Goal: Task Accomplishment & Management: Use online tool/utility

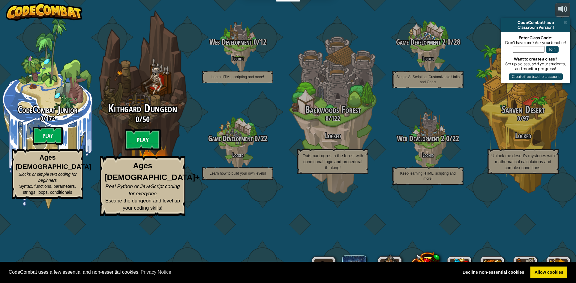
click at [147, 151] on btn "Play" at bounding box center [143, 140] width 36 height 22
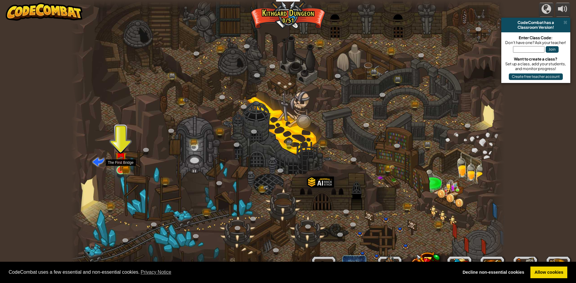
click at [117, 168] on img at bounding box center [121, 158] width 12 height 26
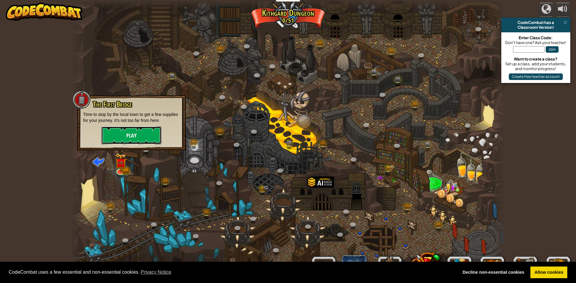
click at [158, 135] on button "Play" at bounding box center [131, 136] width 60 height 18
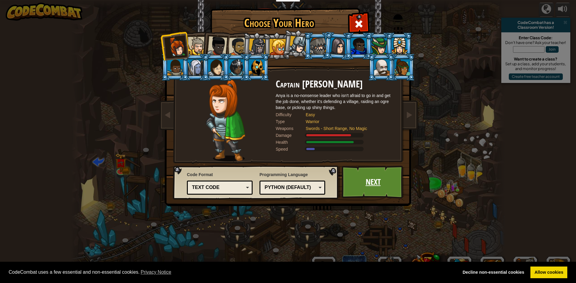
click at [376, 190] on link "Next" at bounding box center [372, 182] width 63 height 33
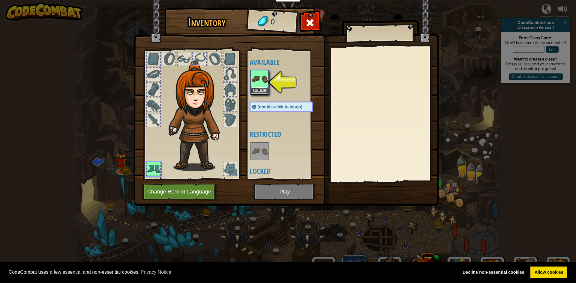
click at [263, 88] on button "Equip" at bounding box center [259, 91] width 17 height 6
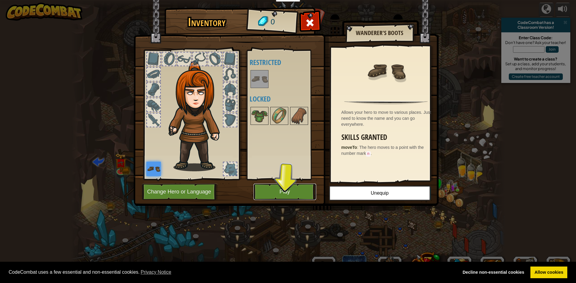
click at [288, 192] on button "Play" at bounding box center [284, 192] width 63 height 16
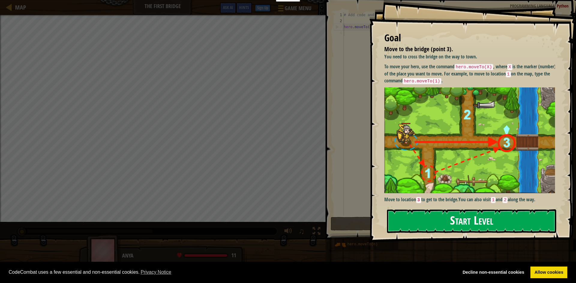
click at [462, 224] on button "Start Level" at bounding box center [471, 222] width 169 height 24
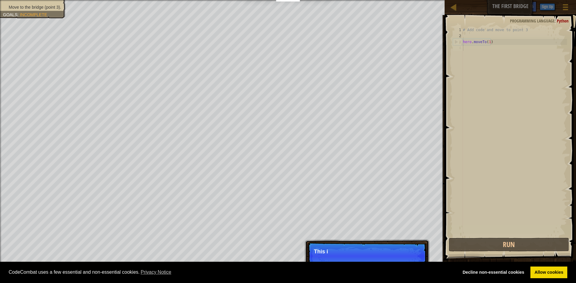
click at [496, 43] on div "# Add code and move to point 3 hero . moveTo ( 1 )" at bounding box center [513, 138] width 105 height 222
type textarea "hero.moveTo(1)"
click at [472, 47] on div "# Add code and move to point 3 hero . moveTo ( 1 )" at bounding box center [513, 138] width 105 height 222
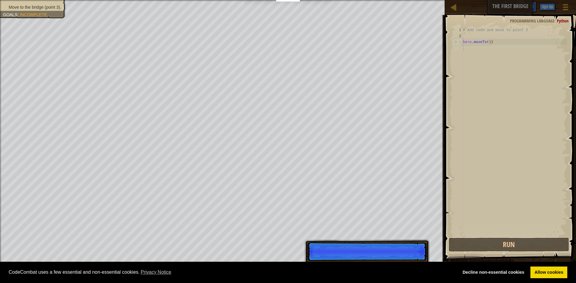
drag, startPoint x: 467, startPoint y: 46, endPoint x: 463, endPoint y: 49, distance: 5.1
click at [467, 46] on div "# Add code and move to point 3 hero . moveTo ( 1 )" at bounding box center [513, 138] width 105 height 222
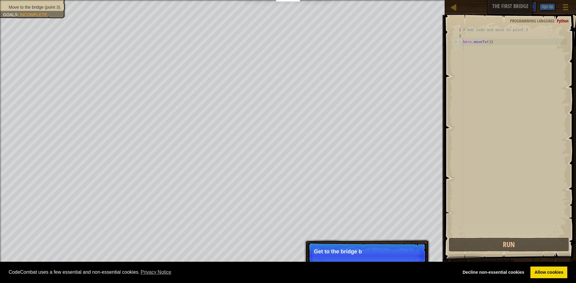
click at [466, 49] on div "# Add code and move to point 3 hero . moveTo ( 1 )" at bounding box center [513, 138] width 105 height 222
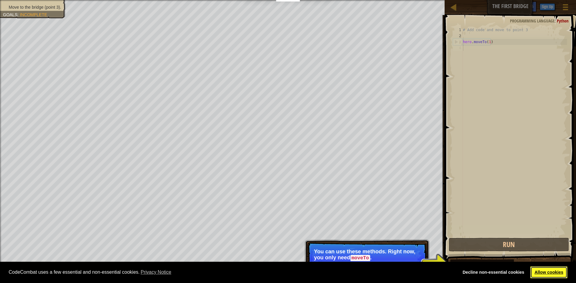
click at [551, 270] on link "Allow cookies" at bounding box center [548, 273] width 37 height 12
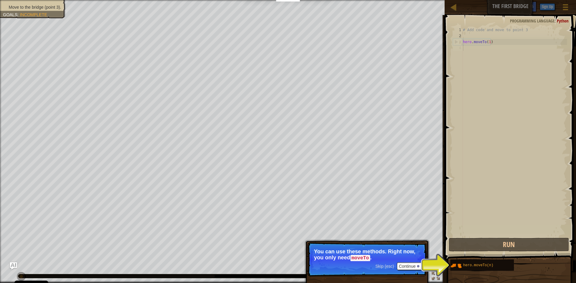
click at [452, 0] on body "Cookie Policy CodeCombat uses a few essential and non-essential cookies. Privac…" at bounding box center [288, 0] width 576 height 0
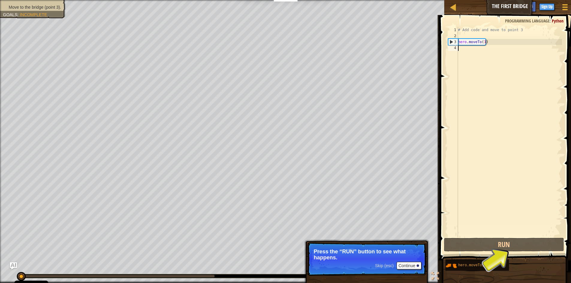
click at [462, 50] on div "1 2 3 4 # Add code and move to point 3 hero . moveTo ( 1 ) הההההההההההההההההההה…" at bounding box center [504, 132] width 115 height 210
drag, startPoint x: 478, startPoint y: 245, endPoint x: 475, endPoint y: 241, distance: 4.3
click at [478, 243] on button "Run" at bounding box center [504, 245] width 120 height 14
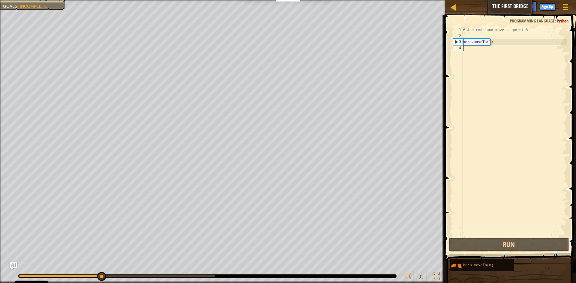
click at [466, 52] on div "# Add code and move to point 3 hero . moveTo ( 1 )" at bounding box center [513, 138] width 105 height 222
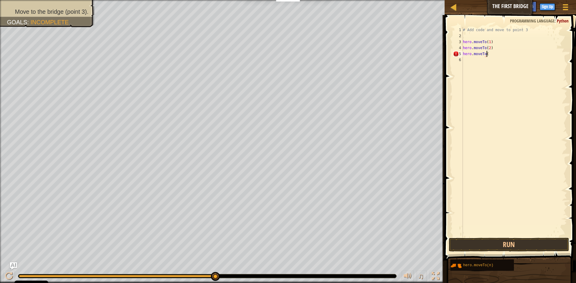
scroll to position [3, 4]
type textarea "hero.moveTo(2)hero.moveTo(3)"
click at [494, 240] on button "Run" at bounding box center [509, 245] width 120 height 14
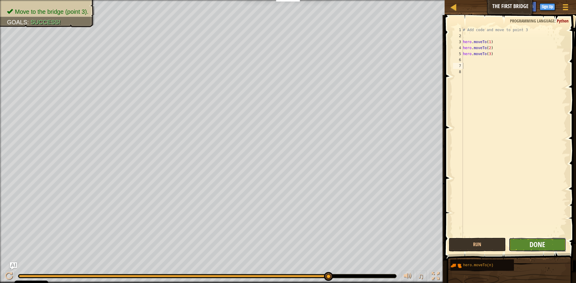
click at [541, 247] on span "Done" at bounding box center [537, 245] width 16 height 10
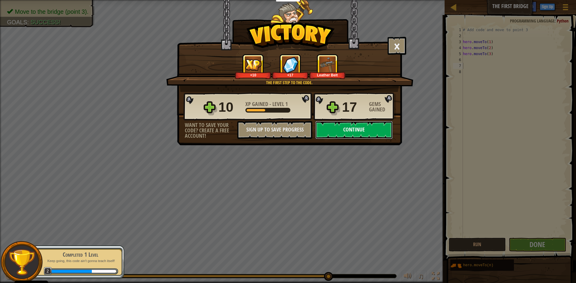
click at [332, 128] on button "Continue" at bounding box center [353, 130] width 77 height 18
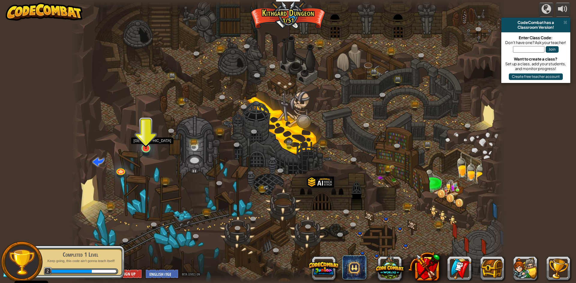
click at [142, 136] on img at bounding box center [146, 135] width 12 height 27
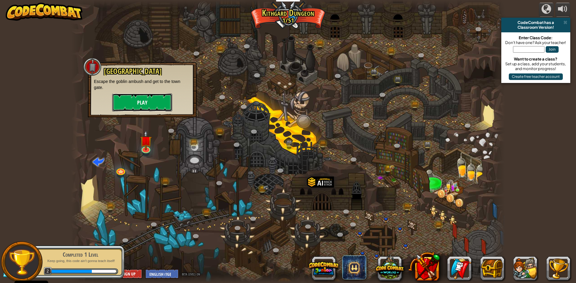
click at [140, 102] on button "Play" at bounding box center [142, 103] width 60 height 18
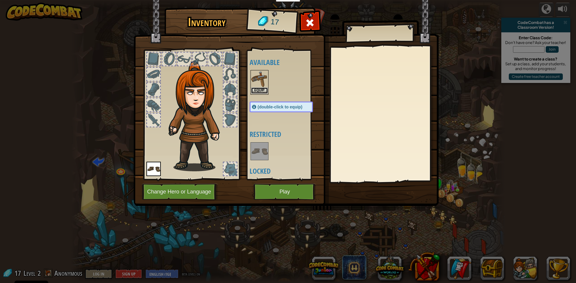
click at [256, 92] on button "Equip" at bounding box center [259, 91] width 17 height 6
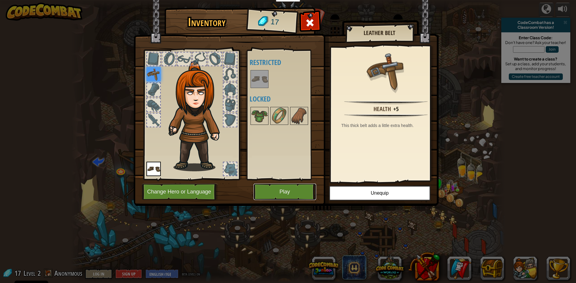
drag, startPoint x: 263, startPoint y: 191, endPoint x: 264, endPoint y: 186, distance: 5.5
click at [264, 186] on button "Play" at bounding box center [284, 192] width 63 height 16
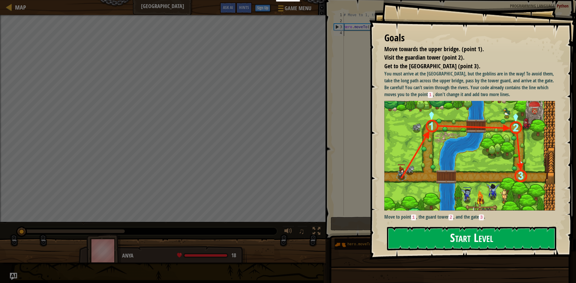
click at [416, 231] on button "Start Level" at bounding box center [471, 239] width 169 height 24
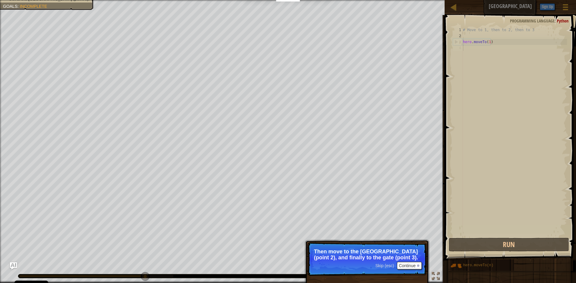
type textarea "hero.moveTo(1)"
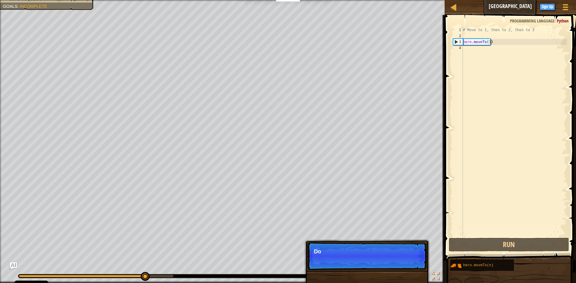
click at [384, 266] on div "Skip (esc) Continue Do" at bounding box center [366, 287] width 125 height 89
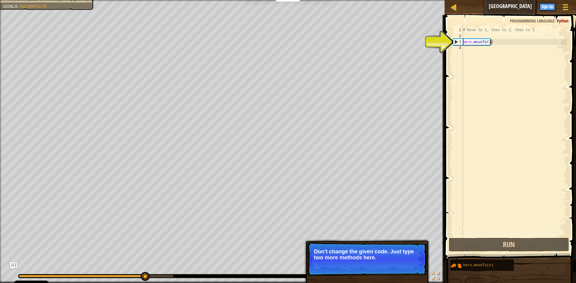
click at [465, 48] on div "# Move to 1, then to 2, then to 3 hero . moveTo ( 1 )" at bounding box center [513, 138] width 105 height 222
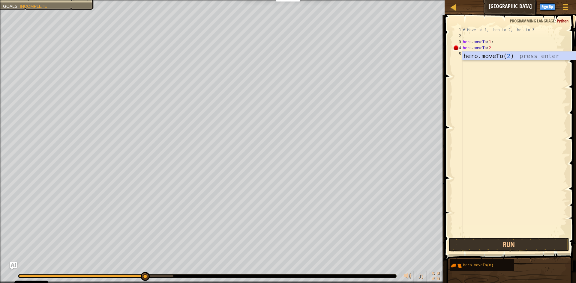
scroll to position [3, 2]
type textarea "hero.moveTo(2)#"
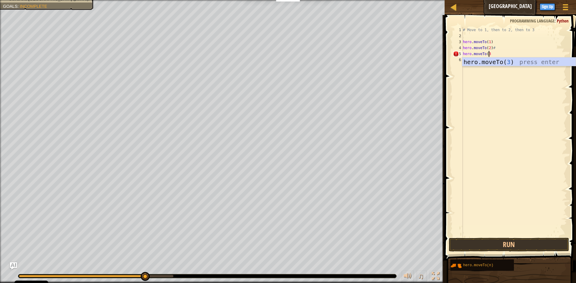
type textarea "hero.moveTo(3)"
drag, startPoint x: 499, startPoint y: 46, endPoint x: 496, endPoint y: 48, distance: 3.7
click at [499, 46] on div "# Move to 1, then to 2, then to 3 hero . moveTo ( 1 ) hero . moveTo ( 2 ) # her…" at bounding box center [513, 138] width 105 height 222
type textarea "hero.moveTo(2)"
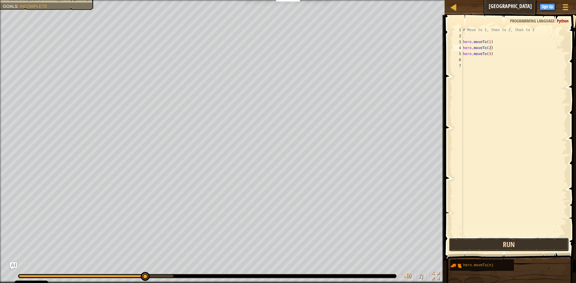
click at [500, 245] on button "Run" at bounding box center [509, 245] width 120 height 14
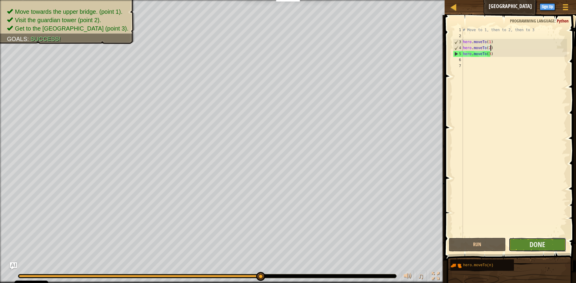
click at [523, 243] on button "Done" at bounding box center [536, 245] width 57 height 14
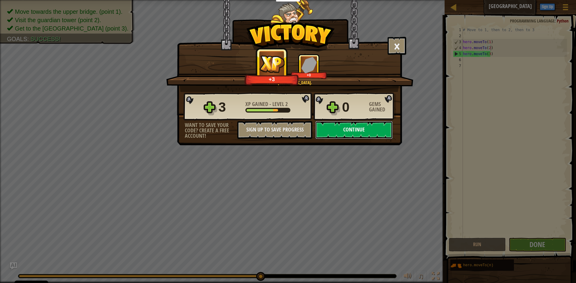
click at [369, 136] on button "Continue" at bounding box center [353, 130] width 77 height 18
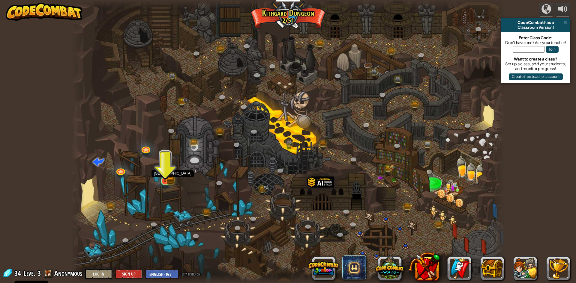
click at [162, 173] on img at bounding box center [165, 169] width 7 height 7
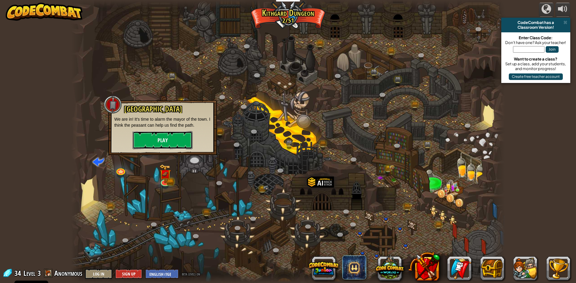
click at [171, 144] on button "Play" at bounding box center [163, 140] width 60 height 18
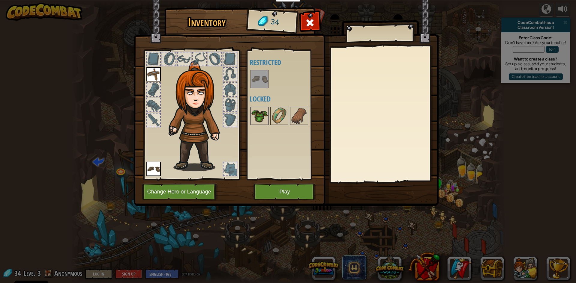
click at [255, 109] on img at bounding box center [259, 116] width 17 height 17
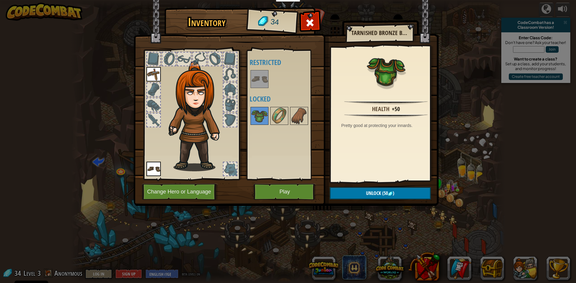
click at [255, 77] on img at bounding box center [259, 79] width 17 height 17
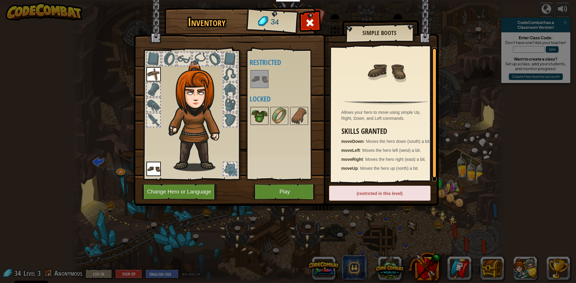
drag, startPoint x: 268, startPoint y: 108, endPoint x: 265, endPoint y: 113, distance: 6.0
click at [268, 109] on div at bounding box center [259, 116] width 18 height 18
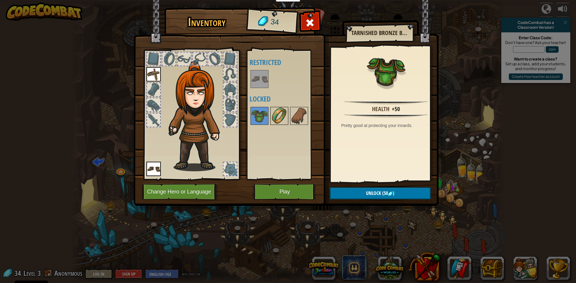
click at [282, 121] on img at bounding box center [279, 116] width 17 height 17
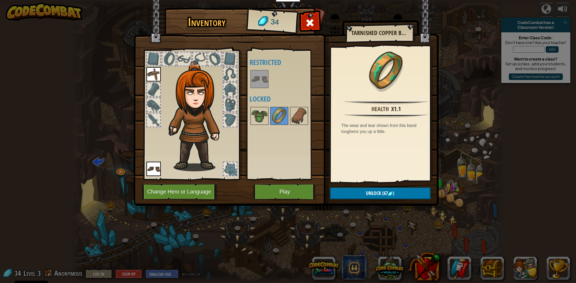
click at [289, 120] on div at bounding box center [286, 116] width 75 height 20
click at [269, 187] on button "Play" at bounding box center [284, 192] width 63 height 16
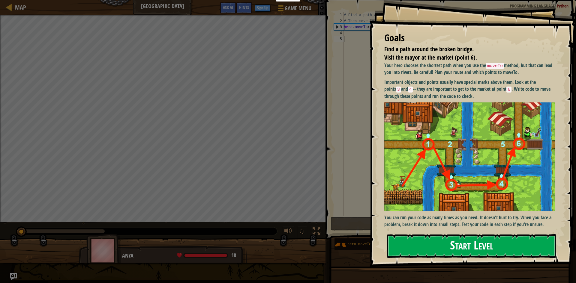
click at [432, 245] on button "Start Level" at bounding box center [471, 246] width 169 height 24
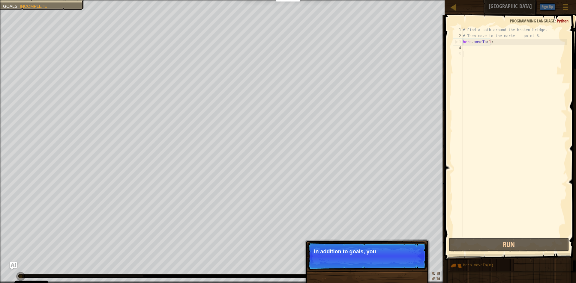
click at [469, 52] on div "# Find a path around the broken bridge. # Then move to the market - point 6. he…" at bounding box center [513, 138] width 105 height 222
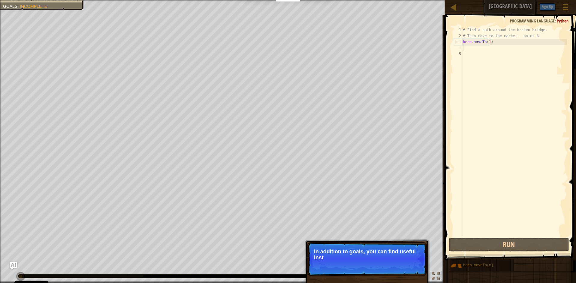
click at [467, 49] on div "# Find a path around the broken bridge. # Then move to the market - point 6. he…" at bounding box center [513, 138] width 105 height 222
click at [466, 49] on div "# Find a path around the broken bridge. # Then move to the market - point 6. he…" at bounding box center [513, 138] width 105 height 222
click at [414, 267] on button "Continue" at bounding box center [409, 266] width 25 height 8
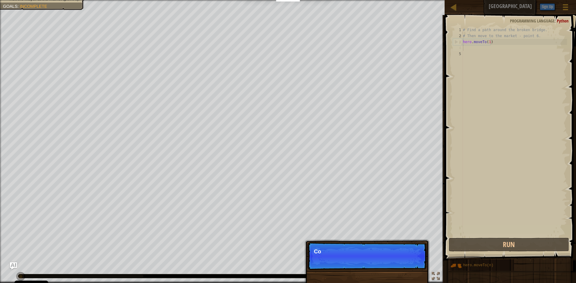
scroll to position [3, 0]
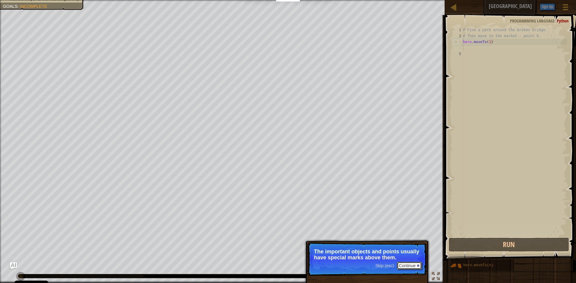
click at [410, 267] on button "Continue" at bounding box center [409, 266] width 25 height 8
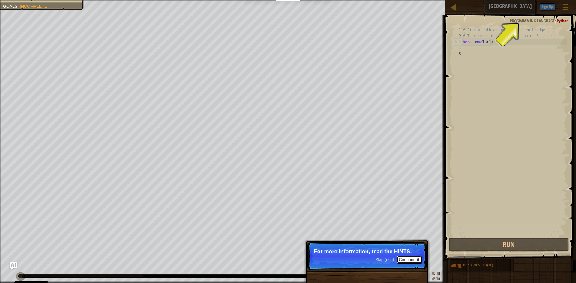
click at [415, 260] on button "Continue" at bounding box center [409, 260] width 25 height 8
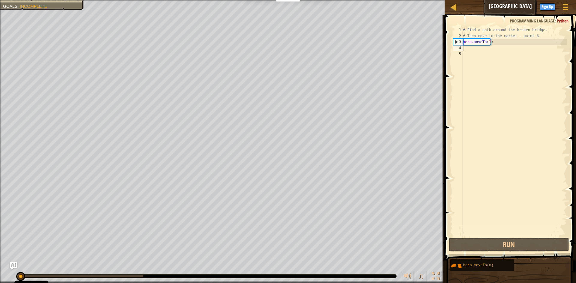
click at [530, 18] on span at bounding box center [511, 129] width 136 height 263
click at [530, 6] on span "Hints" at bounding box center [528, 6] width 10 height 6
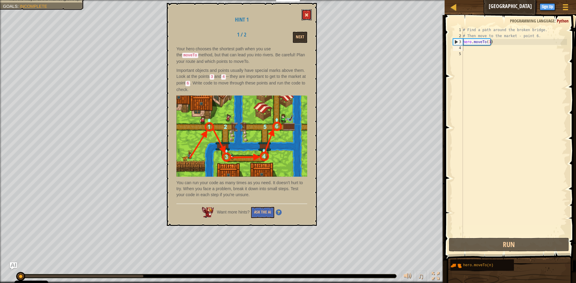
click at [308, 18] on button at bounding box center [306, 14] width 10 height 11
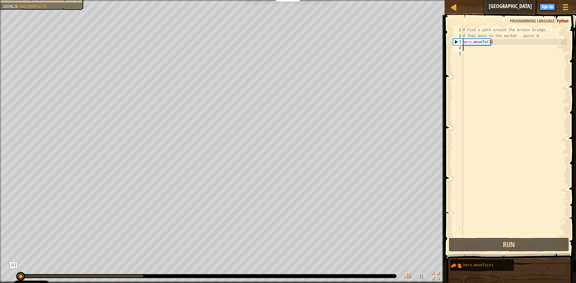
click at [472, 46] on div "# Find a path around the broken bridge. # Then move to the market - point 6. he…" at bounding box center [513, 138] width 105 height 222
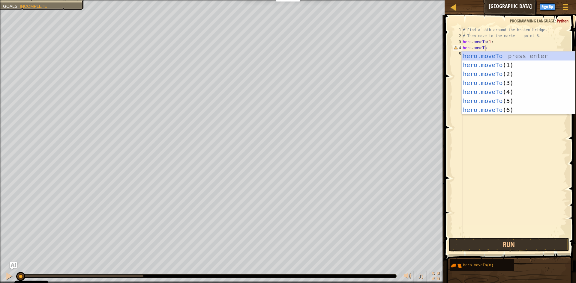
scroll to position [3, 2]
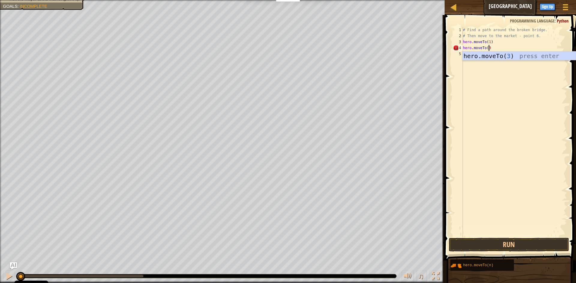
type textarea "hero.moveTo(3)"
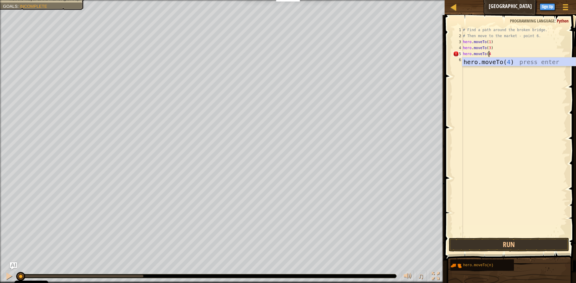
type textarea "hero.moveTo(4)"
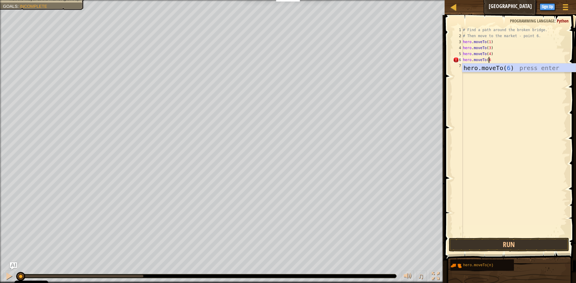
type textarea "hero.moveTo(6)"
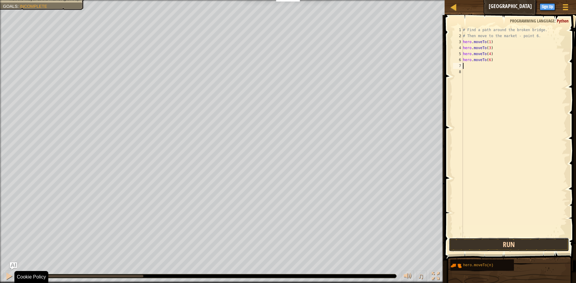
click at [508, 243] on button "Run" at bounding box center [509, 245] width 120 height 14
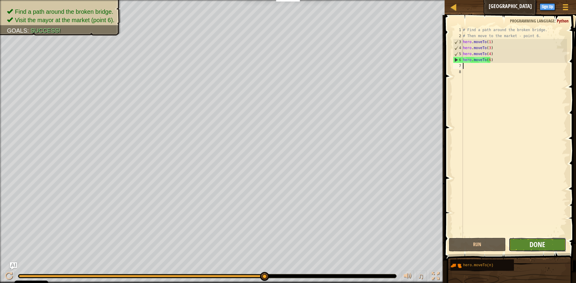
click at [538, 246] on span "Done" at bounding box center [537, 245] width 16 height 10
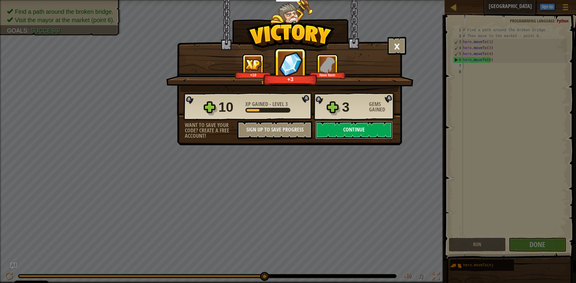
click at [377, 135] on button "Continue" at bounding box center [353, 130] width 77 height 18
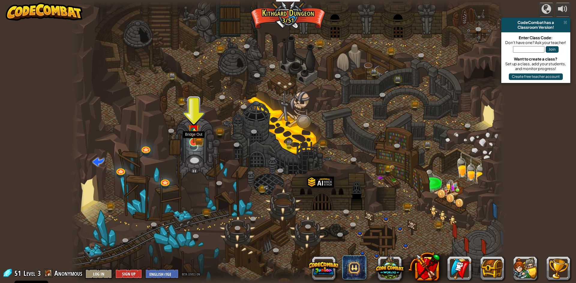
click at [198, 139] on img at bounding box center [194, 131] width 12 height 26
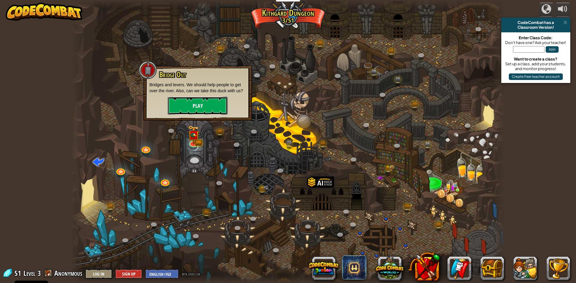
click at [200, 108] on button "Play" at bounding box center [198, 106] width 60 height 18
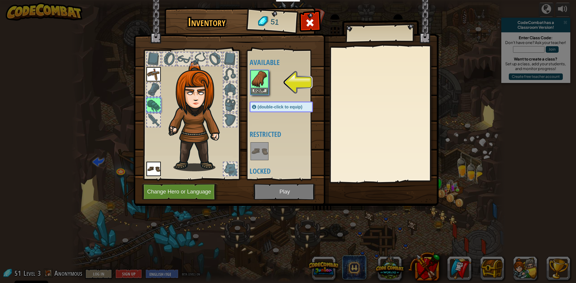
click at [272, 188] on img at bounding box center [285, 98] width 305 height 218
click at [257, 86] on img at bounding box center [259, 79] width 17 height 17
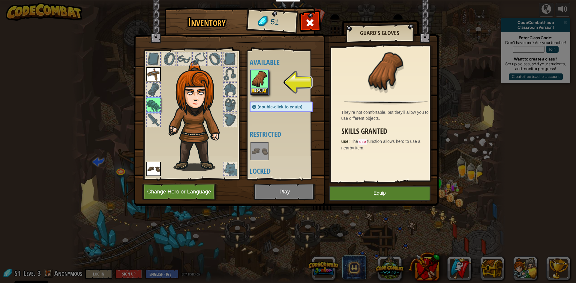
click at [288, 189] on img at bounding box center [285, 98] width 305 height 218
click at [357, 197] on button "Equip" at bounding box center [379, 193] width 101 height 15
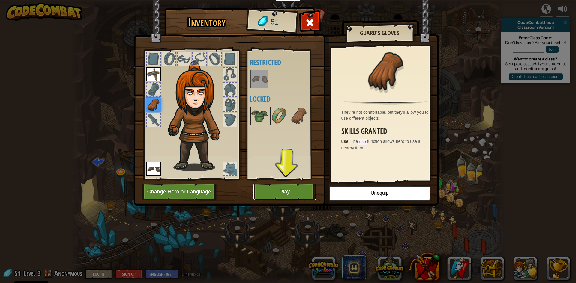
click at [299, 192] on button "Play" at bounding box center [284, 192] width 63 height 16
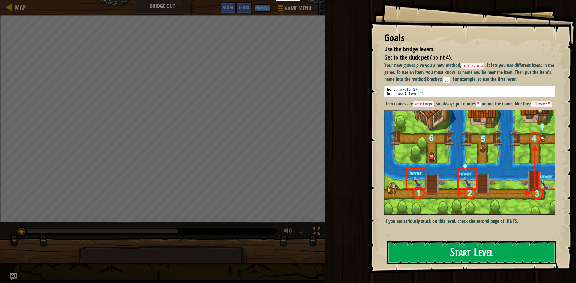
click at [434, 253] on button "Start Level" at bounding box center [471, 253] width 169 height 24
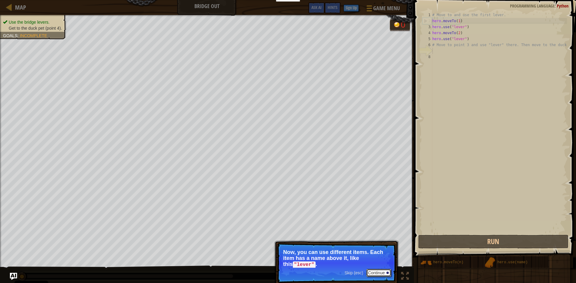
click at [373, 275] on button "Continue" at bounding box center [378, 273] width 25 height 8
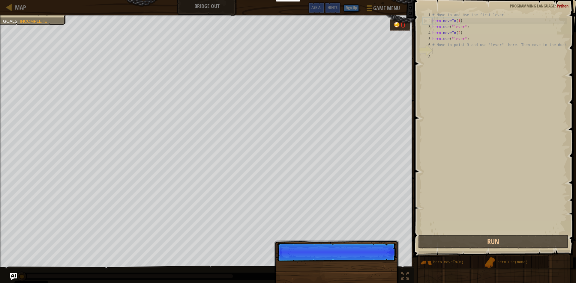
scroll to position [3, 0]
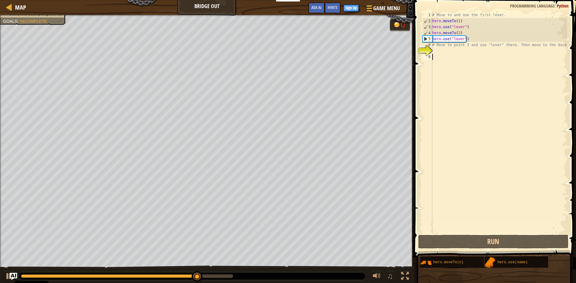
click at [445, 54] on div "# Move to and use the first lever. hero . moveTo ( 1 ) hero . use ( "lever" ) h…" at bounding box center [499, 129] width 136 height 234
click at [438, 47] on div "# Move to and use the first lever. hero . moveTo ( 1 ) hero . use ( "lever" ) h…" at bounding box center [499, 129] width 136 height 234
type textarea "# Move to point 3 and use "lever" there. Then move to the duck."
click at [437, 50] on div "# Move to and use the first lever. hero . moveTo ( 1 ) hero . use ( "lever" ) h…" at bounding box center [499, 129] width 136 height 234
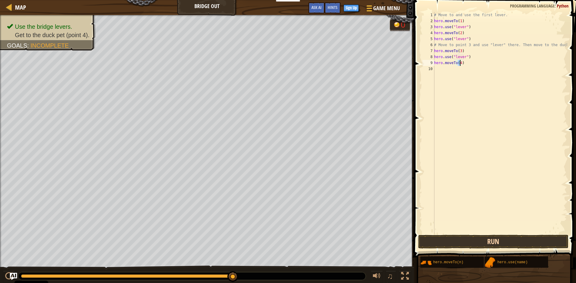
type textarea "hero.moveTo(4)"
drag, startPoint x: 452, startPoint y: 242, endPoint x: 452, endPoint y: 249, distance: 6.9
click at [452, 249] on button "Run" at bounding box center [493, 242] width 150 height 14
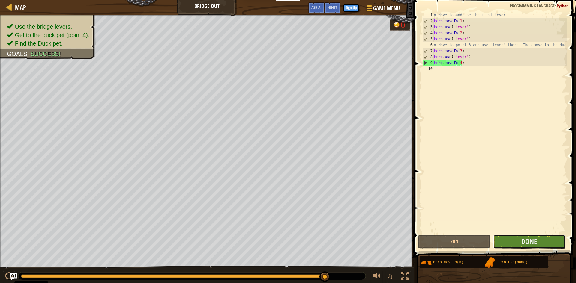
click at [514, 244] on button "Done" at bounding box center [529, 242] width 72 height 14
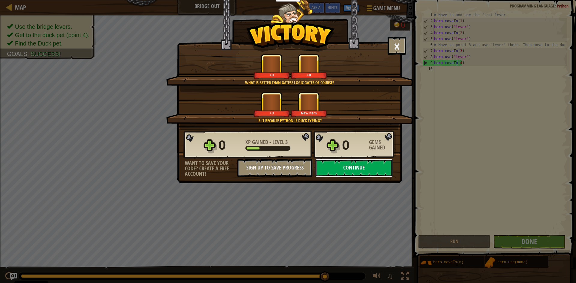
click at [334, 169] on button "Continue" at bounding box center [353, 168] width 77 height 18
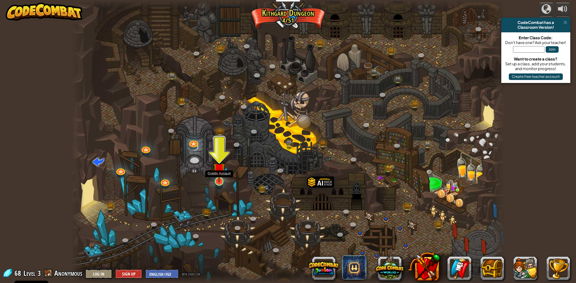
drag, startPoint x: 219, startPoint y: 173, endPoint x: 217, endPoint y: 168, distance: 5.1
click at [218, 173] on img at bounding box center [219, 169] width 12 height 27
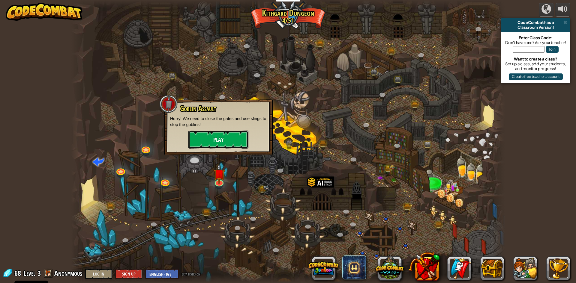
click at [216, 146] on button "Play" at bounding box center [218, 140] width 60 height 18
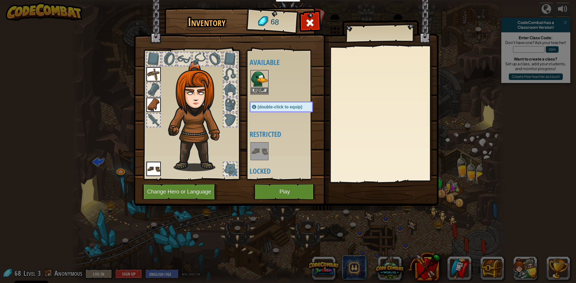
click at [254, 85] on img at bounding box center [259, 79] width 17 height 17
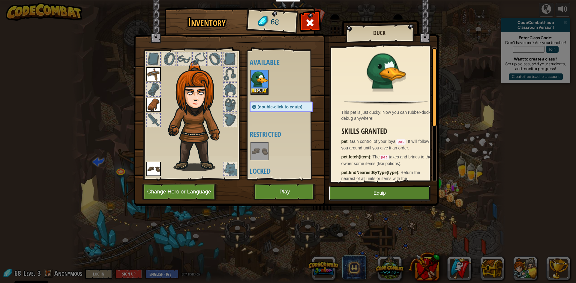
click at [336, 194] on button "Equip" at bounding box center [379, 193] width 101 height 15
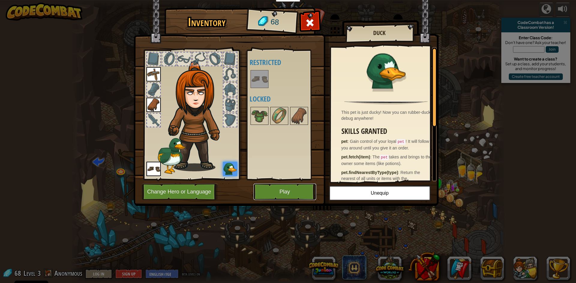
click at [291, 188] on button "Play" at bounding box center [284, 192] width 63 height 16
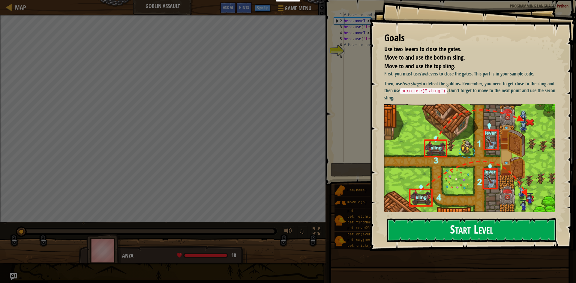
click at [443, 234] on button "Start Level" at bounding box center [471, 231] width 169 height 24
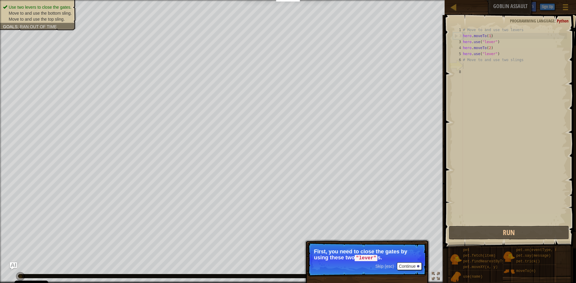
scroll to position [3, 0]
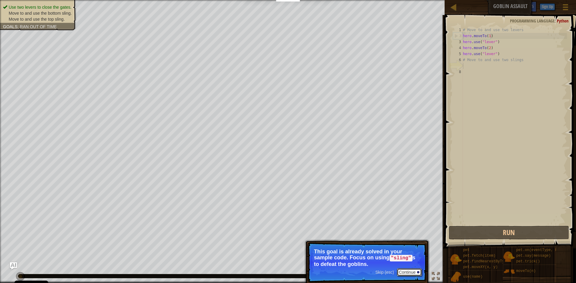
click at [405, 269] on button "Continue" at bounding box center [409, 273] width 25 height 8
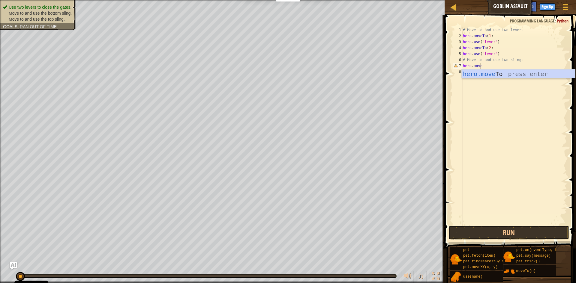
scroll to position [3, 1]
type textarea "hero.moveTo(3)"
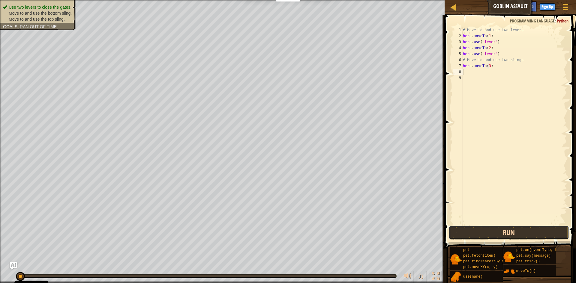
click at [487, 236] on button "Run" at bounding box center [509, 233] width 120 height 14
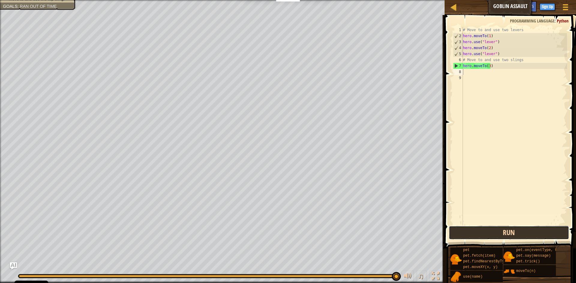
click at [492, 235] on button "Run" at bounding box center [509, 233] width 120 height 14
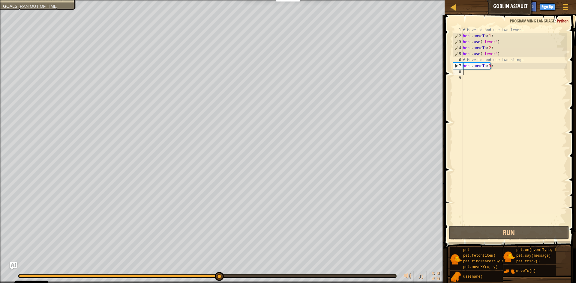
click at [472, 74] on div "# Move to and use two levers hero . moveTo ( 1 ) hero . use ( "lever" ) hero . …" at bounding box center [513, 132] width 105 height 210
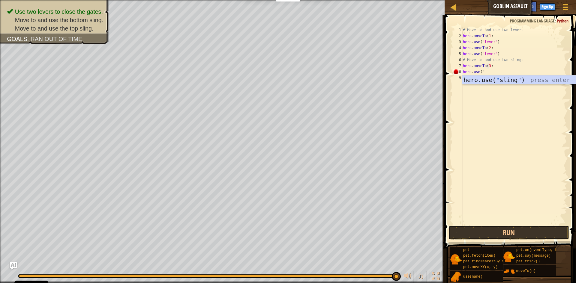
scroll to position [3, 1]
type textarea "hero.use("sling")"
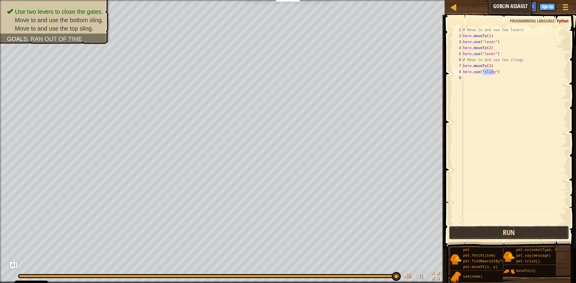
click at [496, 234] on button "Run" at bounding box center [509, 233] width 120 height 14
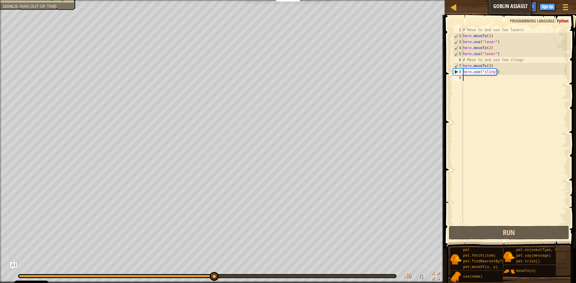
click at [467, 81] on div "# Move to and use two levers hero . moveTo ( 1 ) hero . use ( "lever" ) hero . …" at bounding box center [513, 132] width 105 height 210
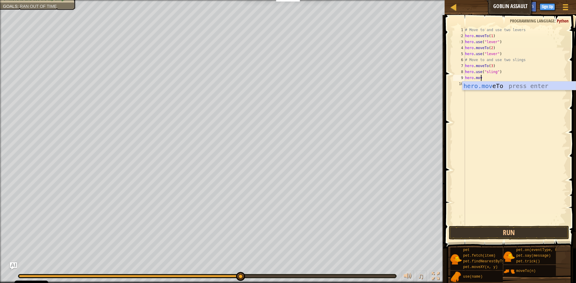
scroll to position [3, 1]
type textarea "hero.moveTo(4)"
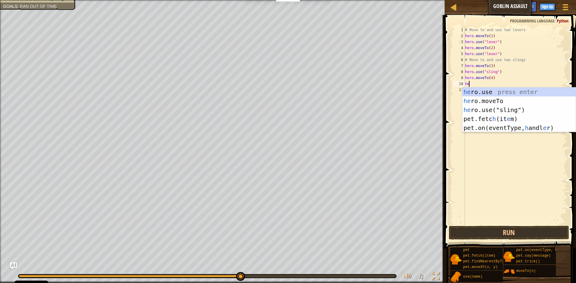
scroll to position [3, 0]
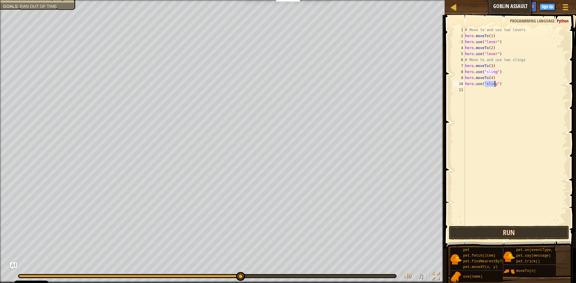
type textarea "hero.use("sling")"
click at [475, 226] on button "Run" at bounding box center [509, 233] width 120 height 14
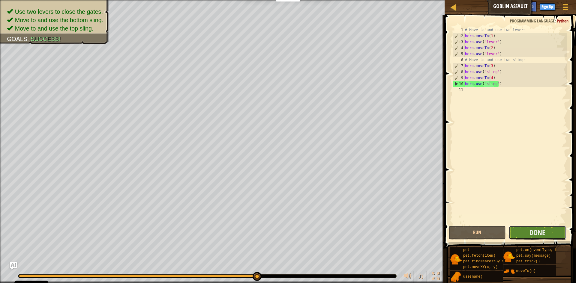
click at [538, 238] on button "Done" at bounding box center [536, 233] width 57 height 14
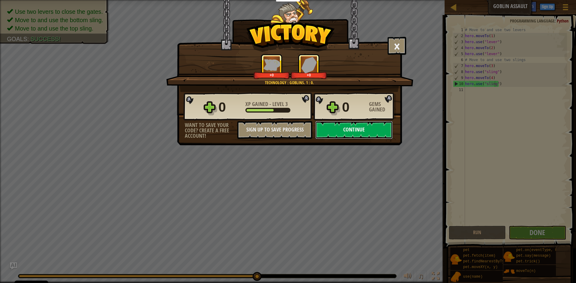
click at [369, 129] on button "Continue" at bounding box center [353, 130] width 77 height 18
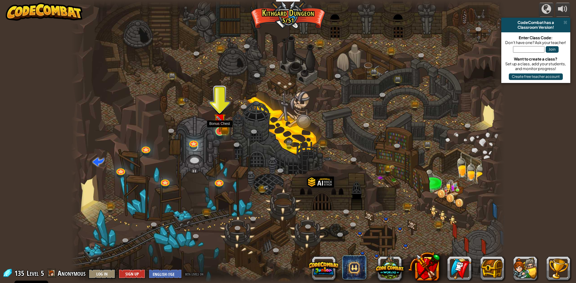
click at [224, 131] on img at bounding box center [220, 120] width 12 height 26
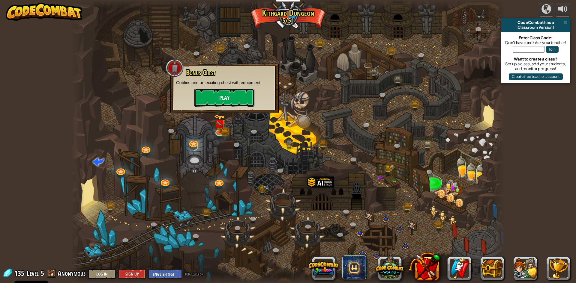
drag, startPoint x: 210, startPoint y: 92, endPoint x: 209, endPoint y: 96, distance: 3.7
click at [209, 96] on button "Play" at bounding box center [224, 98] width 60 height 18
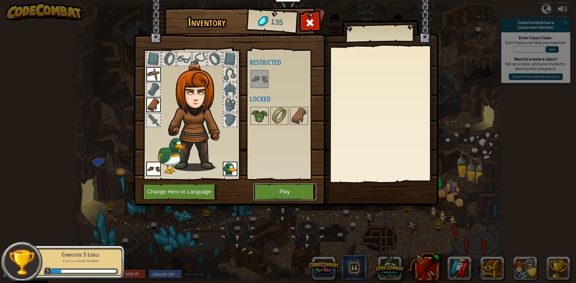
click at [282, 189] on button "Play" at bounding box center [284, 192] width 63 height 16
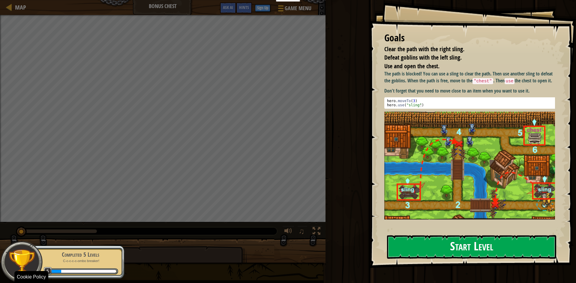
drag, startPoint x: 460, startPoint y: 250, endPoint x: 467, endPoint y: 258, distance: 11.5
click at [467, 258] on button "Start Level" at bounding box center [471, 247] width 169 height 24
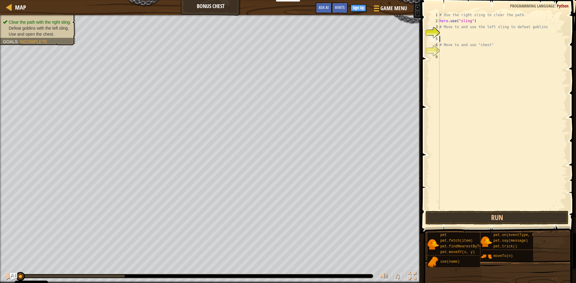
click at [450, 29] on div "# Use the right sling to clear the path. hero . use ( "sling" ) # Move to and u…" at bounding box center [502, 117] width 129 height 210
type textarea "# Move to and use the left sling to defeat goblins"
drag, startPoint x: 441, startPoint y: 29, endPoint x: 451, endPoint y: 30, distance: 10.3
click at [443, 28] on div "# Use the right sling to clear the path. hero . use ( "sling" ) # Move to and u…" at bounding box center [502, 117] width 129 height 210
click at [445, 32] on div "# Use the right sling to clear the path. hero . use ( "sling" ) # Move to and u…" at bounding box center [502, 117] width 129 height 210
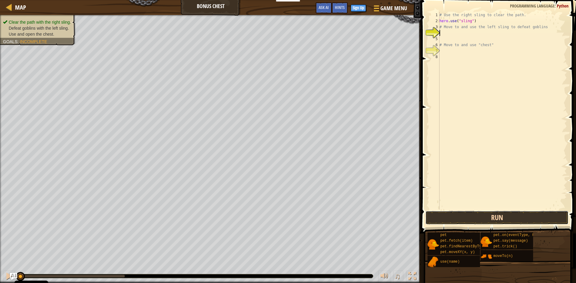
click at [491, 217] on button "Run" at bounding box center [496, 218] width 143 height 14
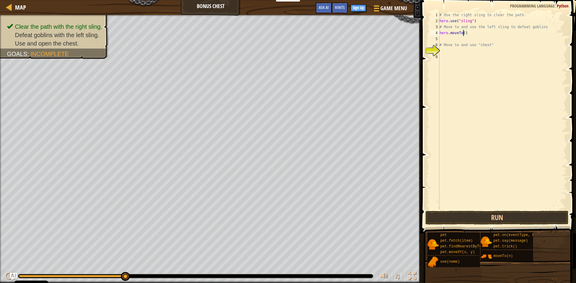
scroll to position [3, 2]
click at [438, 41] on div "5" at bounding box center [434, 39] width 10 height 6
type textarea "# Move to and use "chest""
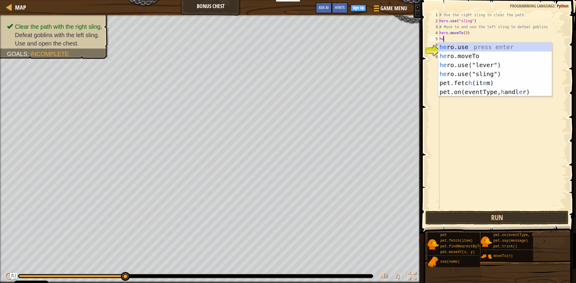
scroll to position [3, 0]
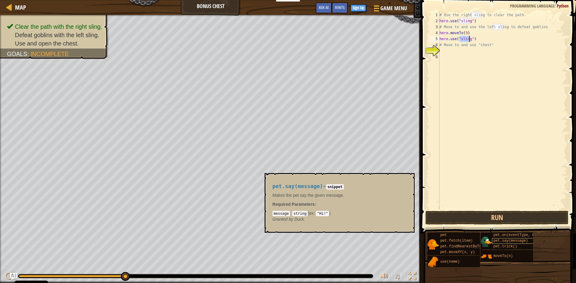
type textarea "hero.use("sling")"
click at [521, 239] on div "pet.say(message)" at bounding box center [521, 241] width 58 height 6
click at [516, 222] on button "Run" at bounding box center [496, 218] width 143 height 14
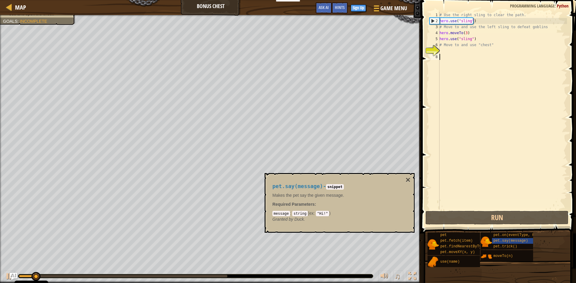
click at [488, 183] on div "# Use the right sling to clear the path. hero . use ( "sling" ) # Move to and u…" at bounding box center [502, 117] width 129 height 210
click at [410, 181] on button "×" at bounding box center [407, 180] width 5 height 8
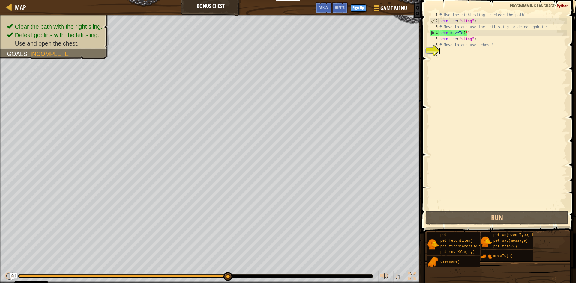
click at [443, 51] on div "# Use the right sling to clear the path. hero . use ( "sling" ) # Move to and u…" at bounding box center [502, 117] width 129 height 210
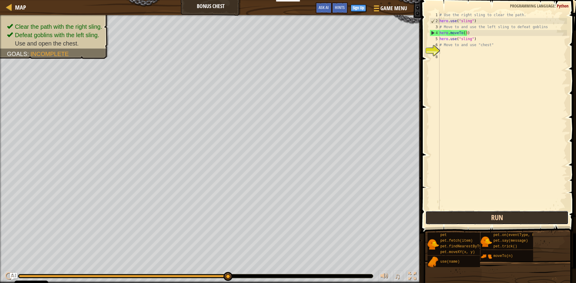
click at [493, 219] on button "Run" at bounding box center [496, 218] width 143 height 14
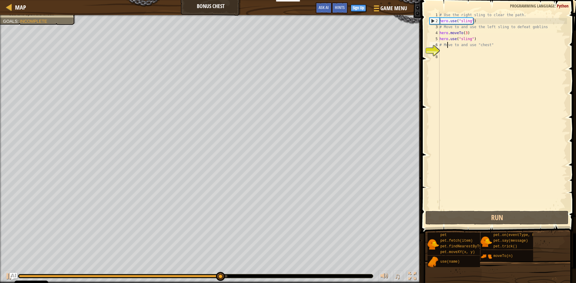
drag, startPoint x: 447, startPoint y: 46, endPoint x: 447, endPoint y: 51, distance: 4.2
click at [447, 47] on div "# Use the right sling to clear the path. hero . use ( "sling" ) # Move to and u…" at bounding box center [502, 117] width 129 height 210
type textarea "# Move to and use "chest""
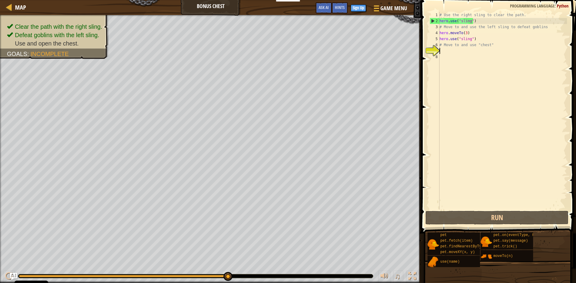
click at [447, 51] on div "# Use the right sling to clear the path. hero . use ( "sling" ) # Move to and u…" at bounding box center [502, 117] width 129 height 210
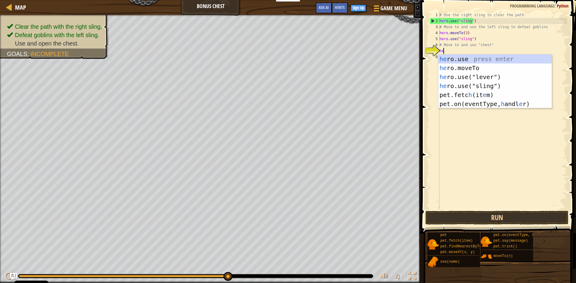
scroll to position [3, 0]
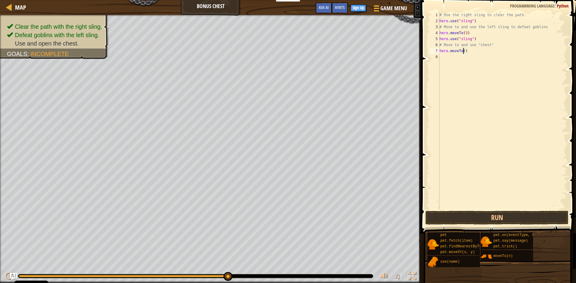
type textarea "hero.moveTo(4)"
type textarea "hero.moveTo(5)"
type textarea "hero.moveTo(6)"
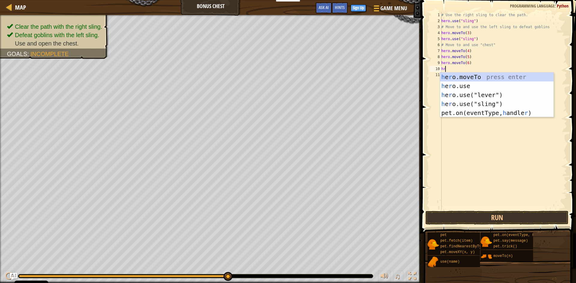
scroll to position [3, 0]
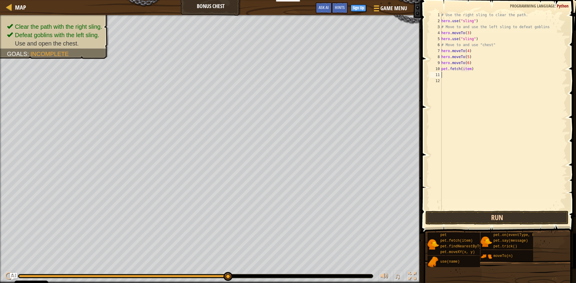
type textarea "pet.fetch(item)"
click at [447, 213] on button "Run" at bounding box center [496, 218] width 143 height 14
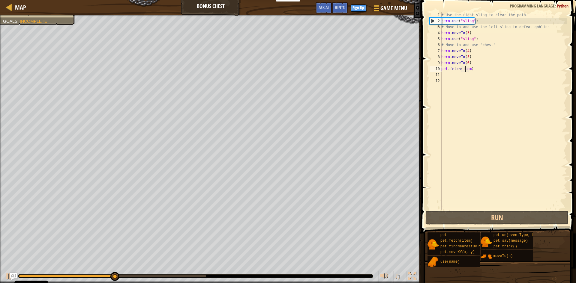
click at [466, 69] on div "# Use the right sling to clear the path. hero . use ( "sling" ) # Move to and u…" at bounding box center [503, 117] width 127 height 210
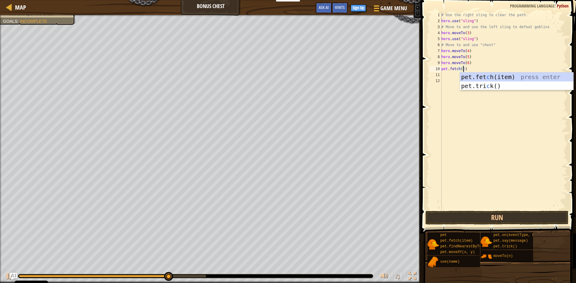
scroll to position [3, 1]
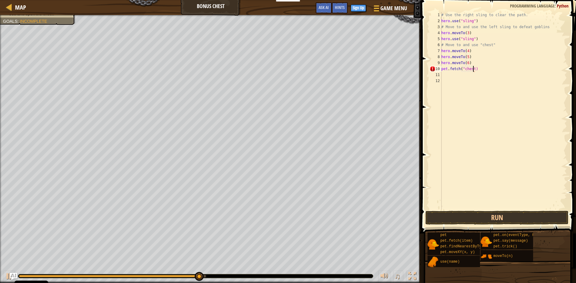
type textarea "pet.fetch("chest")"
drag, startPoint x: 485, startPoint y: 221, endPoint x: 473, endPoint y: 212, distance: 15.1
click at [482, 220] on button "Run" at bounding box center [496, 218] width 143 height 14
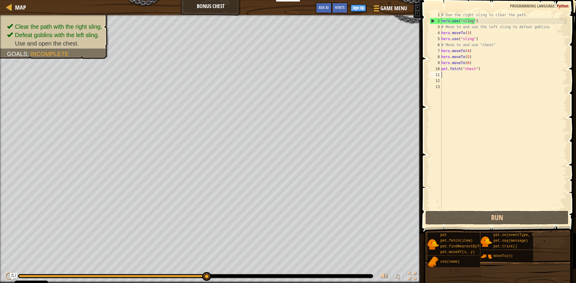
click at [443, 50] on div "# Use the right sling to clear the path. hero . use ( "sling" ) # Move to and u…" at bounding box center [503, 117] width 127 height 210
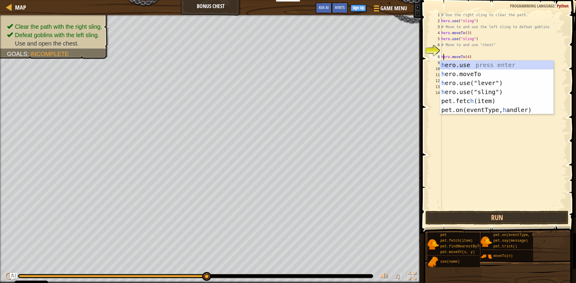
scroll to position [3, 0]
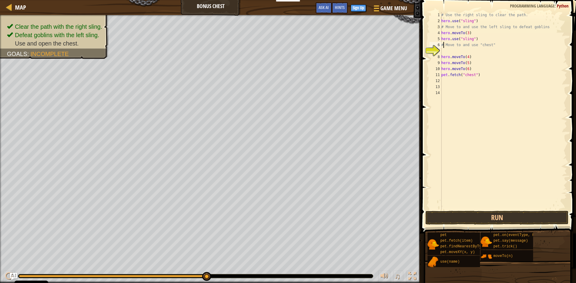
click at [443, 45] on div "# Use the right sling to clear the path. hero . use ( "sling" ) # Move to and u…" at bounding box center [503, 117] width 127 height 210
type textarea "# Move to and use "chest""
click at [445, 49] on div "# Use the right sling to clear the path. hero . use ( "sling" ) # Move to and u…" at bounding box center [503, 117] width 127 height 210
drag, startPoint x: 498, startPoint y: 216, endPoint x: 501, endPoint y: 221, distance: 6.2
click at [501, 221] on button "Run" at bounding box center [496, 218] width 143 height 14
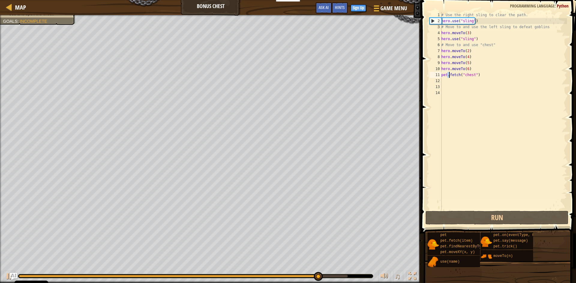
click at [449, 75] on div "# Use the right sling to clear the path. hero . use ( "sling" ) # Move to and u…" at bounding box center [503, 117] width 127 height 210
click at [444, 76] on div "# Use the right sling to clear the path. hero . use ( "sling" ) # Move to and u…" at bounding box center [503, 117] width 127 height 210
click at [449, 75] on div "# Use the right sling to clear the path. hero . use ( "sling" ) # Move to and u…" at bounding box center [503, 117] width 127 height 210
click at [448, 75] on div "# Use the right sling to clear the path. hero . use ( "sling" ) # Move to and u…" at bounding box center [503, 111] width 127 height 198
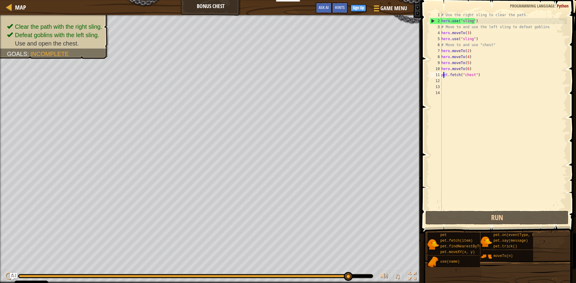
click at [443, 74] on div "# Use the right sling to clear the path. hero . use ( "sling" ) # Move to and u…" at bounding box center [503, 117] width 127 height 210
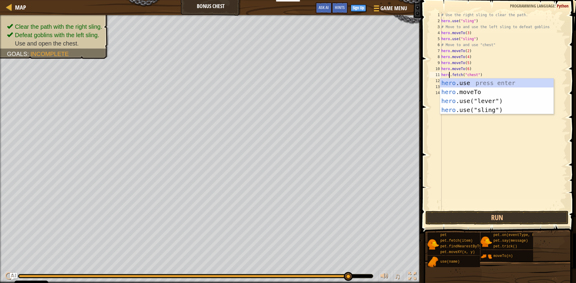
scroll to position [3, 1]
click at [464, 217] on button "Run" at bounding box center [496, 218] width 143 height 14
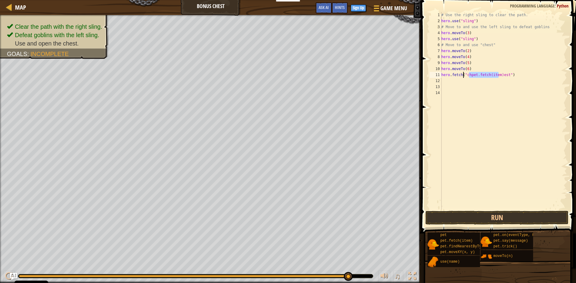
type textarea "hero.fetch(pet.fetch(item)"chest")"
click at [544, 4] on span "Programming language" at bounding box center [532, 6] width 45 height 6
click at [331, 4] on button "Ask AI" at bounding box center [323, 7] width 16 height 11
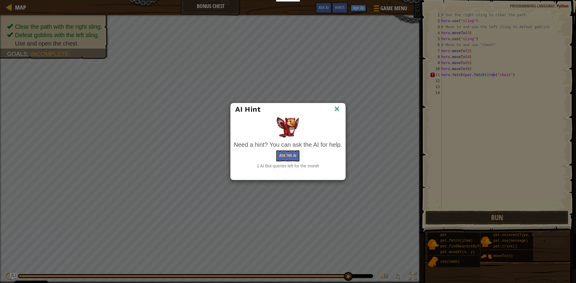
drag, startPoint x: 332, startPoint y: 111, endPoint x: 338, endPoint y: 77, distance: 34.6
click at [332, 110] on div "AI Hint" at bounding box center [287, 109] width 105 height 9
drag, startPoint x: 279, startPoint y: 147, endPoint x: 279, endPoint y: 151, distance: 4.2
click at [279, 151] on div "Need a hint? You can ask the AI for help. Ask the AI 1 AI Bot queries left for …" at bounding box center [288, 155] width 108 height 29
click at [279, 153] on button "Ask the AI" at bounding box center [287, 156] width 23 height 11
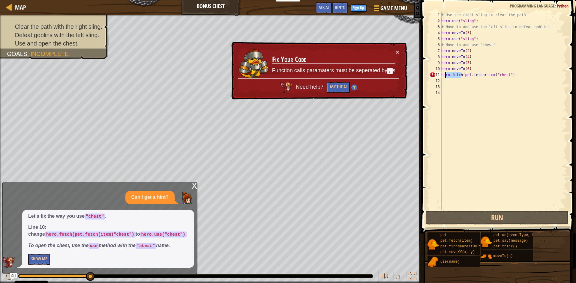
drag, startPoint x: 460, startPoint y: 76, endPoint x: 442, endPoint y: 75, distance: 18.0
click at [442, 75] on div "# Use the right sling to clear the path. hero . use ( "sling" ) # Move to and u…" at bounding box center [503, 117] width 127 height 210
click at [476, 87] on div "# Use the right sling to clear the path. hero . use ( "sling" ) # Move to and u…" at bounding box center [503, 117] width 127 height 210
click at [334, 82] on button "Ask the AI" at bounding box center [337, 87] width 23 height 11
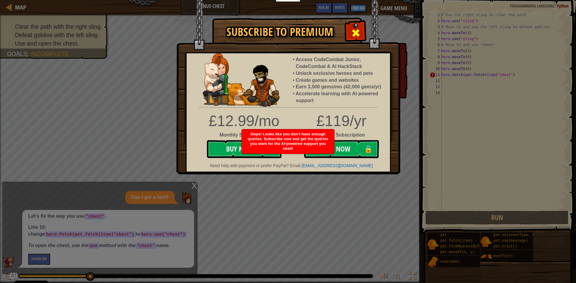
click at [360, 37] on span at bounding box center [356, 33] width 10 height 10
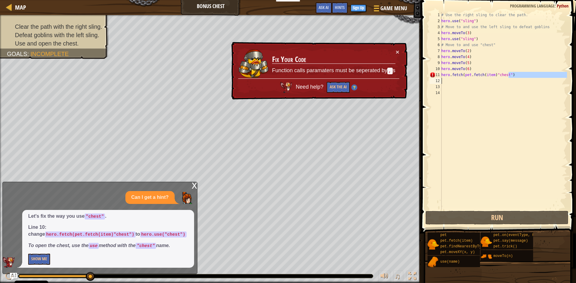
drag, startPoint x: 508, startPoint y: 76, endPoint x: 440, endPoint y: 76, distance: 67.8
click at [440, 76] on div "1 2 3 4 5 6 7 8 9 10 11 12 13 14 # Use the right sling to clear the path. hero …" at bounding box center [497, 111] width 139 height 198
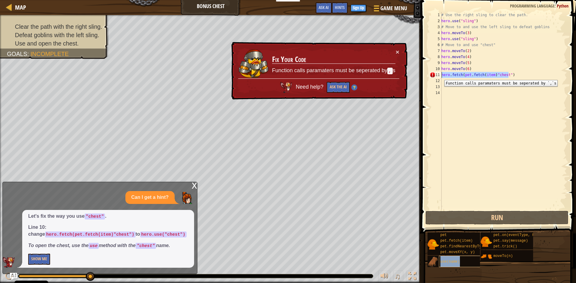
drag, startPoint x: 440, startPoint y: 76, endPoint x: 460, endPoint y: 261, distance: 187.1
click at [460, 261] on div "use(name)" at bounding box center [468, 261] width 58 height 11
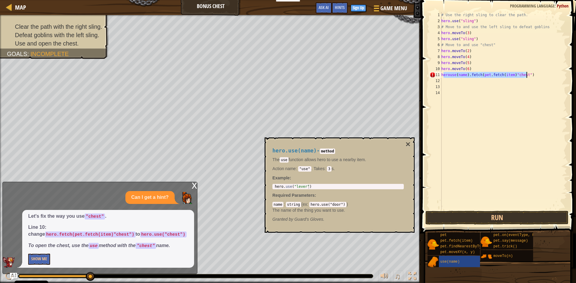
drag, startPoint x: 443, startPoint y: 74, endPoint x: 526, endPoint y: 78, distance: 82.5
click at [526, 78] on div "# Use the right sling to clear the path. hero . use ( "sling" ) # Move to and u…" at bounding box center [503, 117] width 127 height 210
type textarea "h"
click at [463, 80] on div "# Use the right sling to clear the path. hero . use ( "sling" ) # Move to and u…" at bounding box center [503, 111] width 127 height 198
click at [454, 81] on div "# Use the right sling to clear the path. hero . use ( "sling" ) # Move to and u…" at bounding box center [503, 117] width 127 height 210
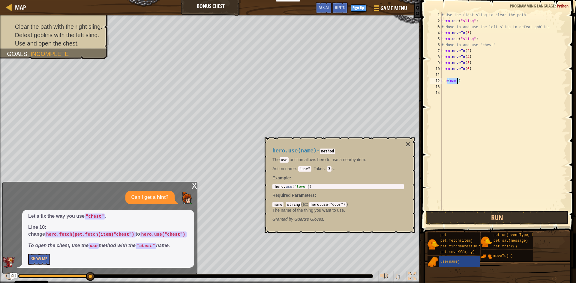
drag, startPoint x: 448, startPoint y: 80, endPoint x: 458, endPoint y: 81, distance: 9.9
click at [458, 81] on div "# Use the right sling to clear the path. hero . use ( "sling" ) # Move to and u…" at bounding box center [503, 117] width 127 height 210
click at [451, 81] on div "# Use the right sling to clear the path. hero . use ( "sling" ) # Move to and u…" at bounding box center [503, 111] width 127 height 198
drag, startPoint x: 450, startPoint y: 81, endPoint x: 456, endPoint y: 81, distance: 6.6
click at [456, 81] on div "# Use the right sling to clear the path. hero . use ( "sling" ) # Move to and u…" at bounding box center [503, 117] width 127 height 210
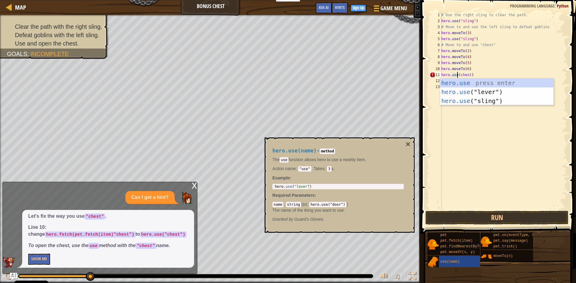
scroll to position [3, 1]
drag, startPoint x: 460, startPoint y: 223, endPoint x: 462, endPoint y: 219, distance: 4.3
click at [461, 221] on button "Run" at bounding box center [496, 218] width 143 height 14
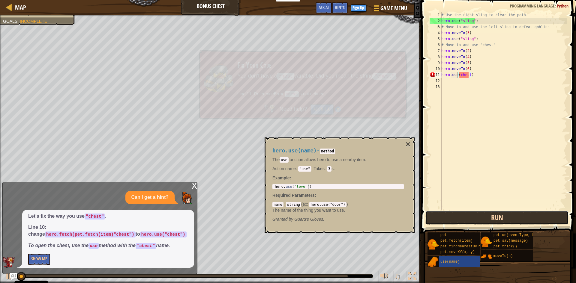
click at [462, 219] on button "Run" at bounding box center [496, 218] width 143 height 14
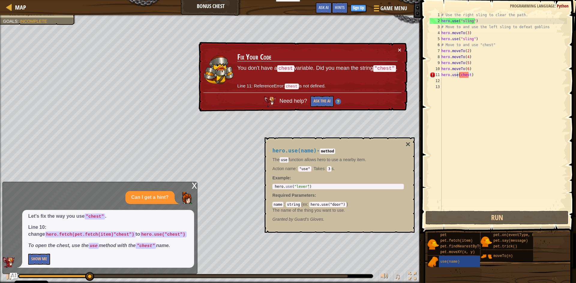
click at [378, 62] on td "Fix Your Code You don't have a chest variable. Did you mean the string "chest" …" at bounding box center [317, 69] width 161 height 47
click at [460, 75] on div "# Use the right sling to clear the path. hero . use ( "sling" ) # Move to and u…" at bounding box center [503, 117] width 127 height 210
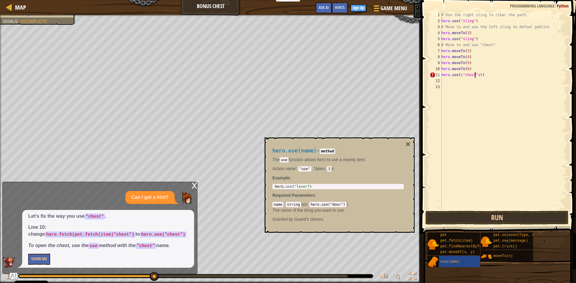
scroll to position [3, 3]
click at [451, 215] on button "Run" at bounding box center [496, 218] width 143 height 14
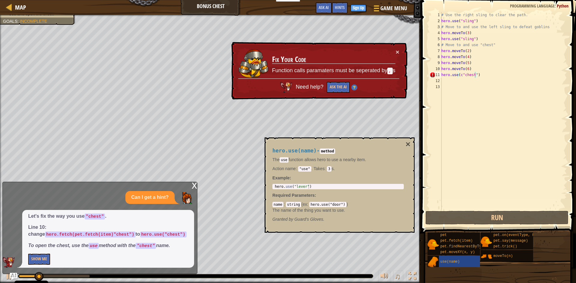
click at [411, 148] on div "hero.use(name) - method The use function allows hero to use a nearby item. Acti…" at bounding box center [339, 185] width 150 height 95
click at [456, 75] on div "# Use the right sling to clear the path. hero . use ( "sling" ) # Move to and u…" at bounding box center [503, 117] width 127 height 210
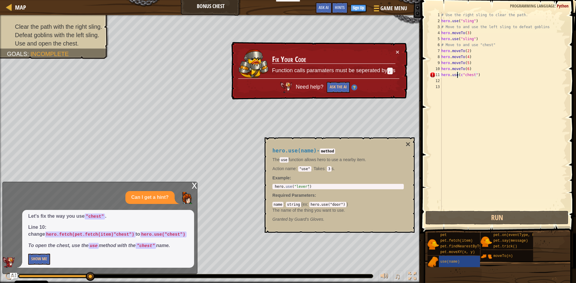
scroll to position [3, 1]
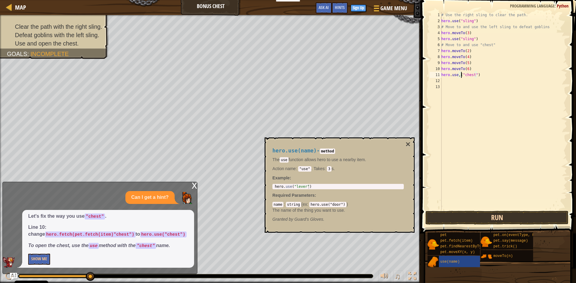
type textarea "hero.use,("chest")"
click at [440, 215] on button "Run" at bounding box center [496, 218] width 143 height 14
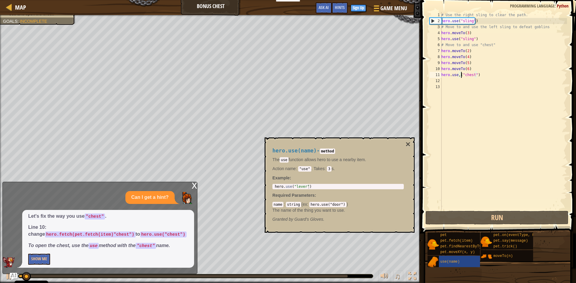
click at [475, 148] on div "# Use the right sling to clear the path. hero . use ( "sling" ) # Move to and u…" at bounding box center [503, 117] width 127 height 210
click at [189, 190] on div "x Can I get a hint? Let's fix the way you use "chest" . Line 10: change hero.fe…" at bounding box center [99, 228] width 195 height 92
click at [190, 188] on div "x Can I get a hint? Let's fix the way you use "chest" . Line 10: change hero.fe…" at bounding box center [99, 228] width 195 height 92
click at [192, 186] on div "x" at bounding box center [194, 185] width 5 height 6
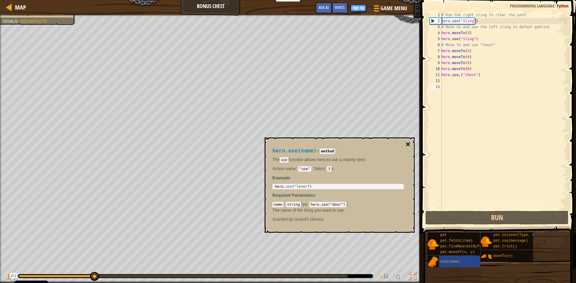
click at [405, 141] on div "hero.use(name) - method The use function allows hero to use a nearby item. Acti…" at bounding box center [339, 185] width 150 height 95
click at [410, 145] on button "×" at bounding box center [407, 144] width 5 height 8
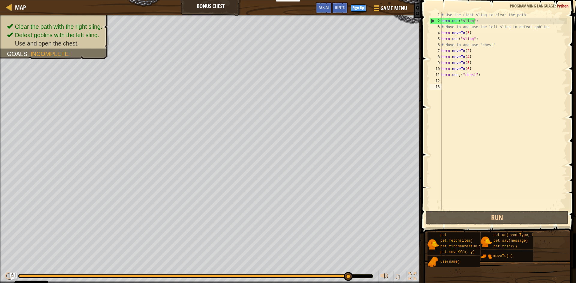
click at [14, 275] on img "Ask AI" at bounding box center [14, 277] width 8 height 8
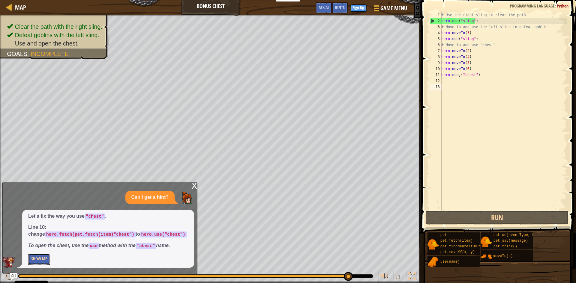
click at [39, 260] on button "Show Me" at bounding box center [39, 259] width 22 height 11
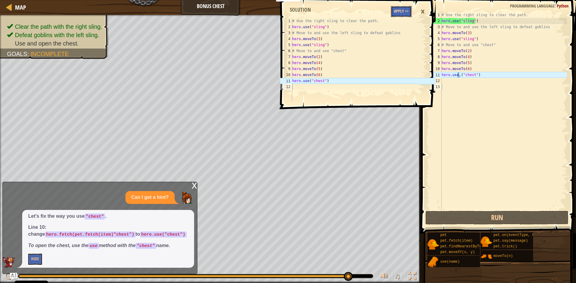
click at [401, 16] on button "Apply =>" at bounding box center [401, 11] width 21 height 11
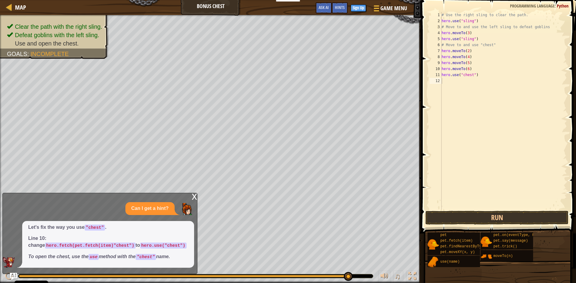
click at [455, 225] on span at bounding box center [498, 108] width 159 height 251
click at [455, 218] on button "Run" at bounding box center [496, 218] width 143 height 14
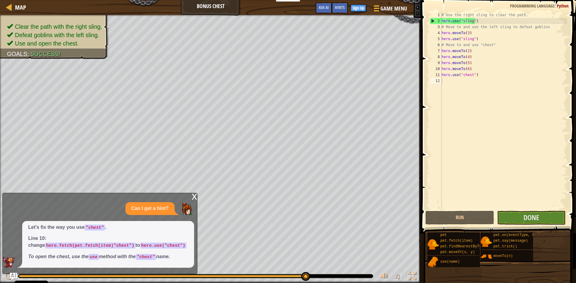
click at [190, 197] on div "x Can I get a hint? Let's fix the way you use "chest" . Line 10: change hero.fe…" at bounding box center [99, 233] width 195 height 81
click at [195, 197] on div "x" at bounding box center [194, 196] width 5 height 6
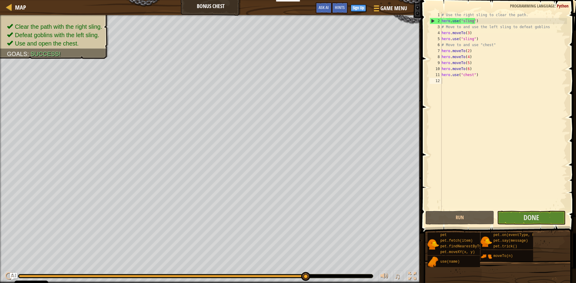
click at [503, 210] on span at bounding box center [498, 108] width 159 height 251
click at [508, 210] on span at bounding box center [498, 108] width 159 height 251
click at [507, 212] on button "Done" at bounding box center [531, 218] width 69 height 14
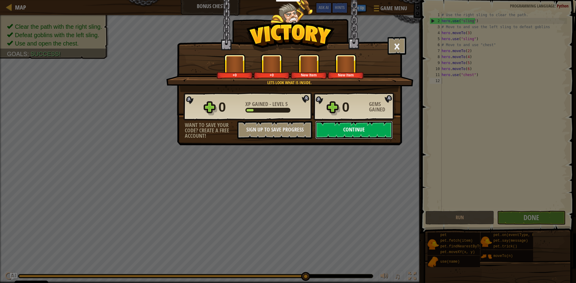
click at [355, 128] on button "Continue" at bounding box center [353, 130] width 77 height 18
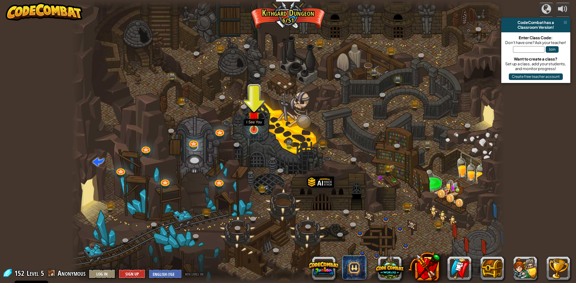
click at [251, 125] on img at bounding box center [254, 117] width 12 height 27
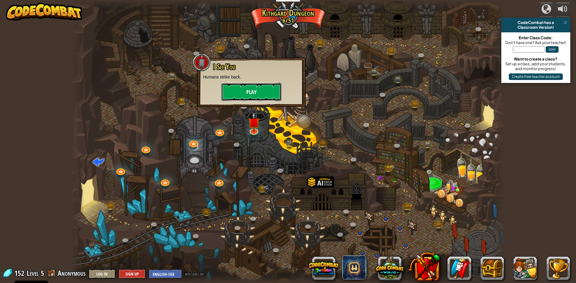
click at [240, 91] on button "Play" at bounding box center [251, 92] width 60 height 18
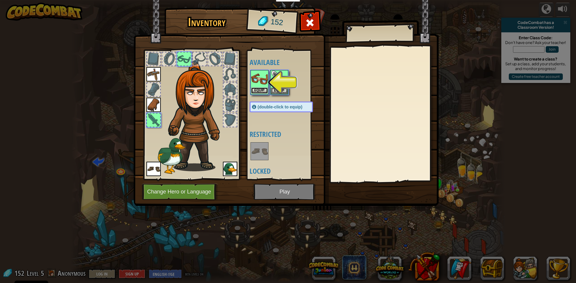
click at [265, 92] on button "Equip" at bounding box center [259, 91] width 17 height 6
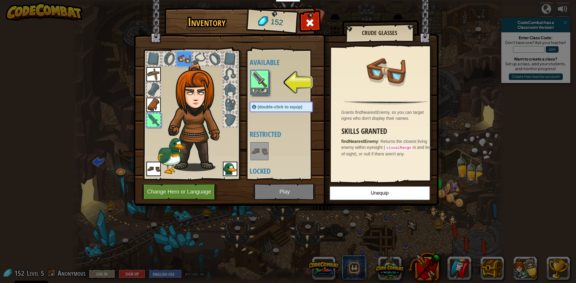
click at [382, 72] on img at bounding box center [385, 71] width 39 height 39
click at [264, 89] on button "Equip" at bounding box center [259, 91] width 17 height 6
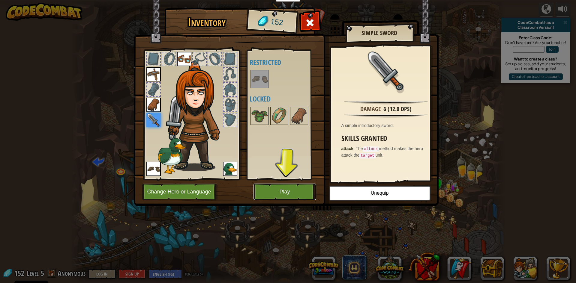
click at [263, 191] on button "Play" at bounding box center [284, 192] width 63 height 16
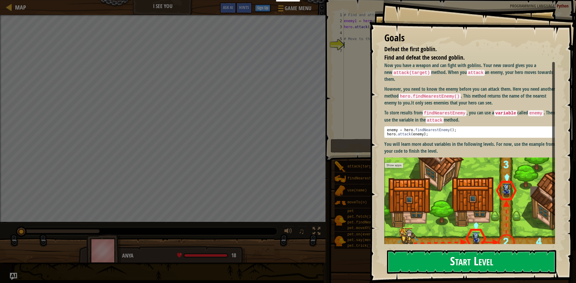
drag, startPoint x: 444, startPoint y: 262, endPoint x: 444, endPoint y: 258, distance: 4.5
click at [444, 260] on button "Start Level" at bounding box center [471, 262] width 169 height 24
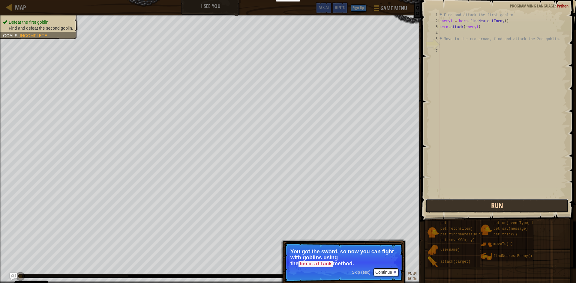
click at [438, 207] on button "Run" at bounding box center [496, 206] width 143 height 14
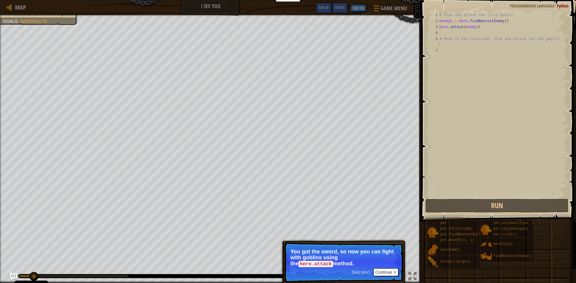
drag, startPoint x: 392, startPoint y: 277, endPoint x: 392, endPoint y: 274, distance: 3.1
click at [392, 274] on p "Skip (esc) Continue You got the sword, so now you can fight with goblins using …" at bounding box center [343, 263] width 119 height 40
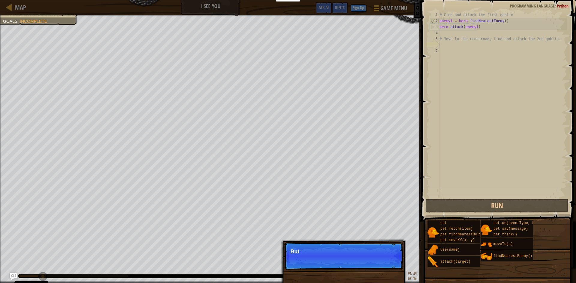
click at [394, 272] on div "Skip (esc) Continue But" at bounding box center [343, 287] width 125 height 89
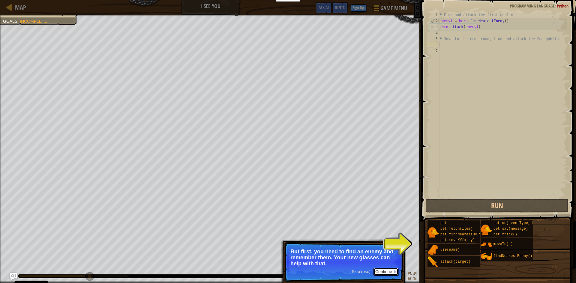
click at [376, 273] on button "Continue" at bounding box center [385, 272] width 25 height 8
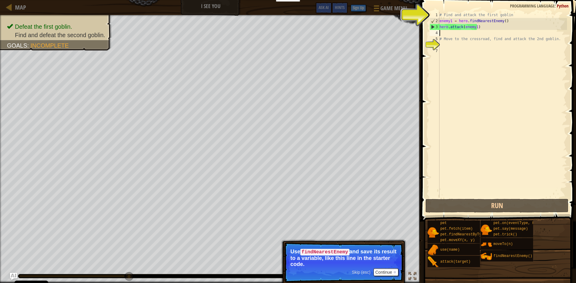
click at [450, 34] on div "# Find and attack the first goblin enemy1 = hero . findNearestEnemy ( ) hero . …" at bounding box center [502, 111] width 129 height 198
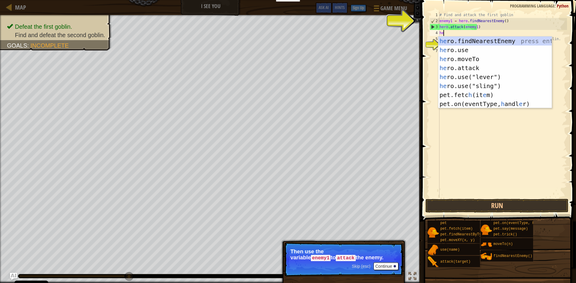
scroll to position [3, 0]
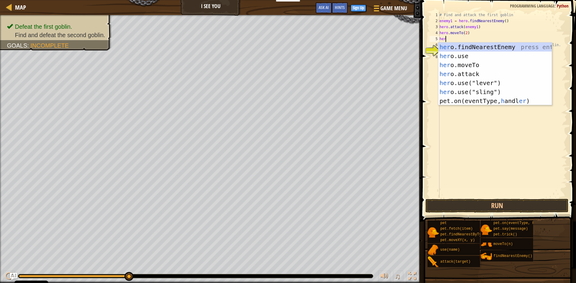
type textarea "hero.moveTo(2)hero"
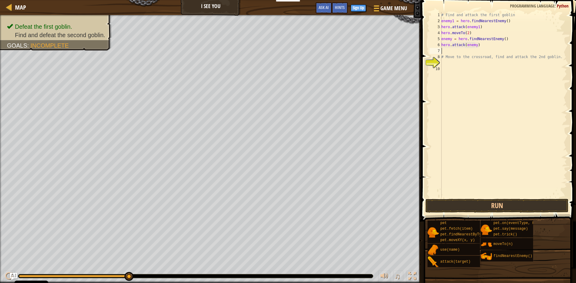
click at [475, 43] on div "# Find and attack the first goblin enemy1 = hero . findNearestEnemy ( ) hero . …" at bounding box center [503, 111] width 127 height 198
type textarea "hero.attack(enemy2)"
click at [448, 51] on div "# Find and attack the first goblin enemy1 = hero . findNearestEnemy ( ) hero . …" at bounding box center [503, 111] width 127 height 198
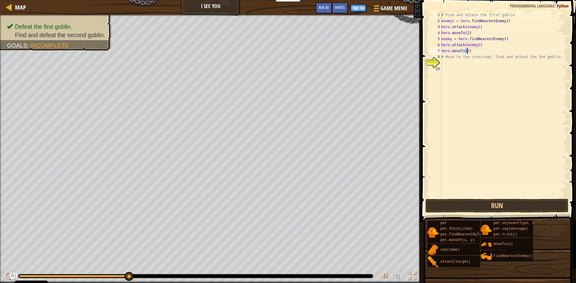
type textarea "hero.moveTo(3)"
drag, startPoint x: 504, startPoint y: 202, endPoint x: 505, endPoint y: 197, distance: 5.2
click at [505, 201] on button "Run" at bounding box center [496, 206] width 143 height 14
